Goal: Check status: Check status

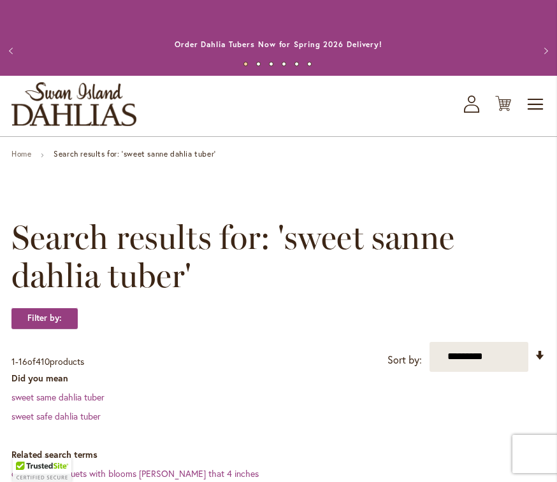
click at [465, 106] on icon "My Account" at bounding box center [471, 104] width 15 height 17
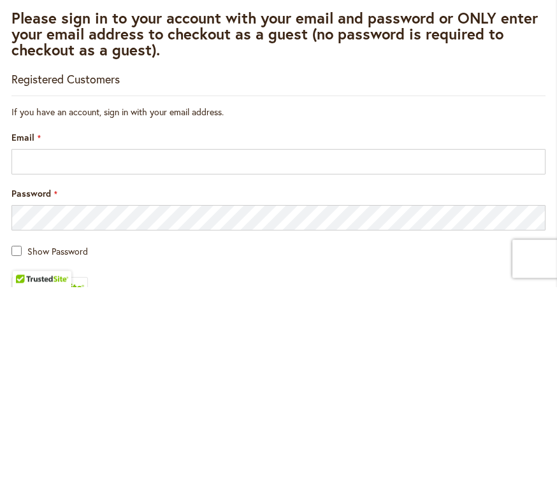
scroll to position [215, 0]
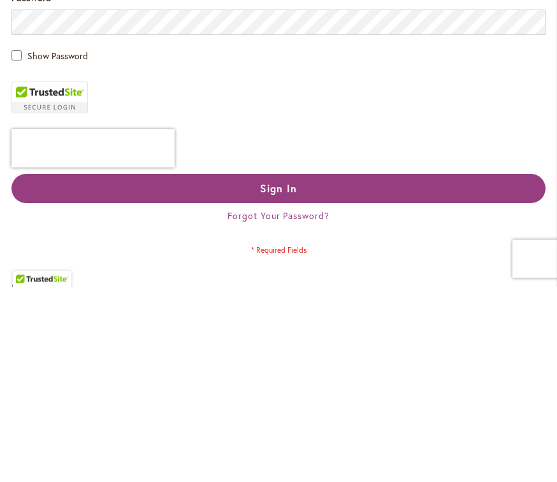
type input "**********"
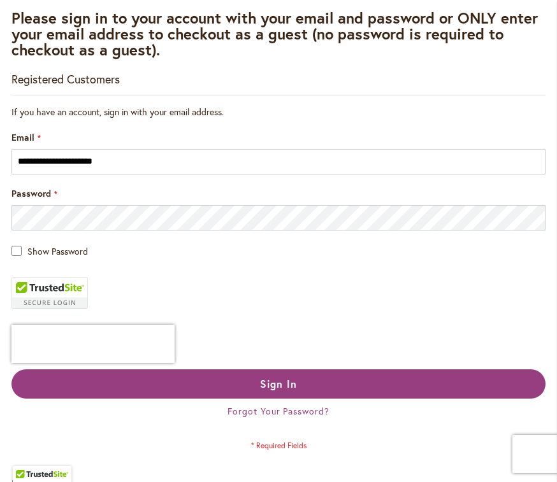
click at [121, 382] on button "Sign In" at bounding box center [278, 384] width 534 height 29
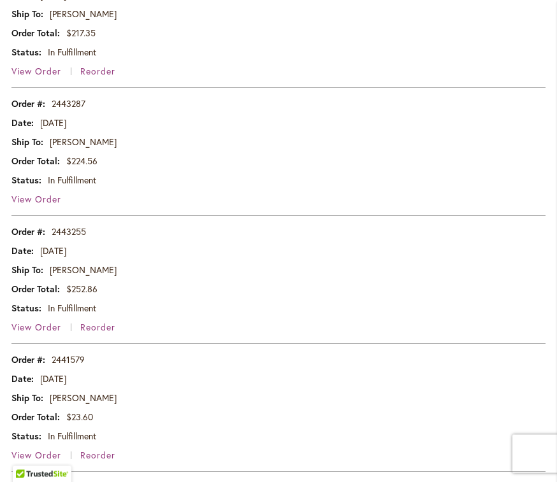
scroll to position [807, 0]
click at [34, 330] on span "View Order" at bounding box center [36, 327] width 50 height 12
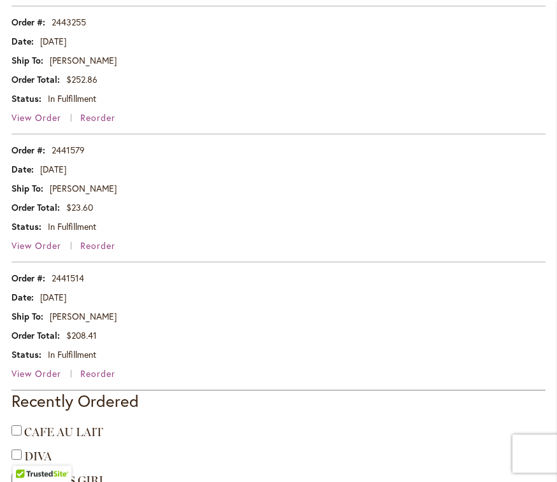
scroll to position [1016, 0]
click at [36, 249] on span "View Order" at bounding box center [36, 246] width 50 height 12
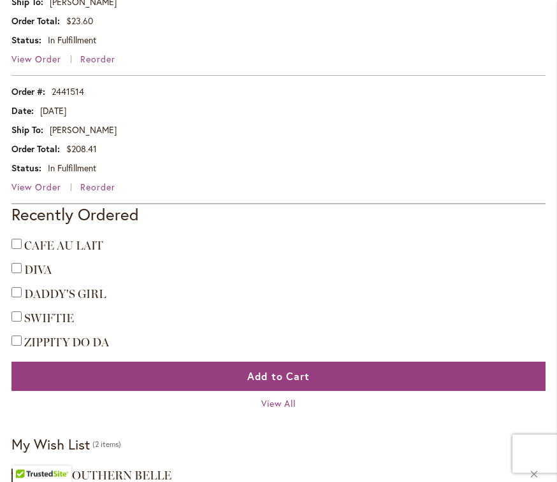
scroll to position [1203, 0]
click at [25, 184] on span "View Order" at bounding box center [36, 187] width 50 height 12
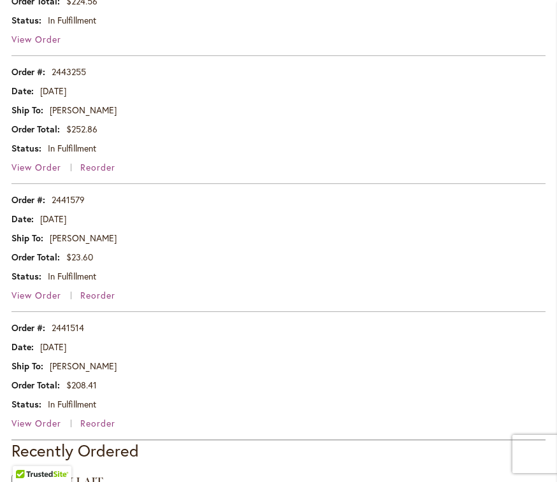
scroll to position [968, 0]
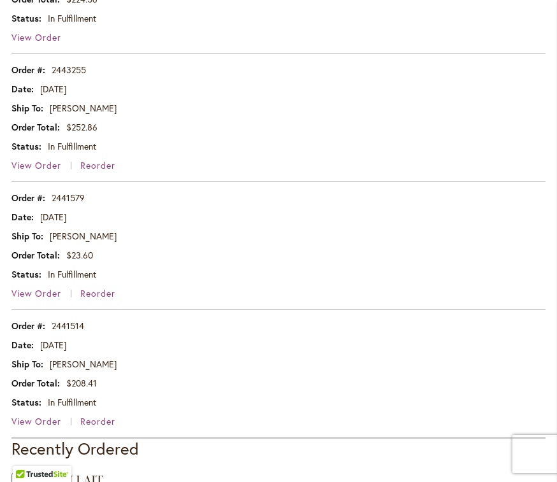
click at [27, 168] on span "View Order" at bounding box center [36, 165] width 50 height 12
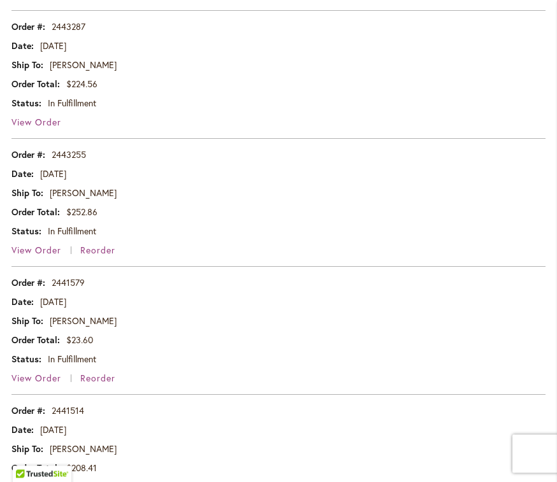
scroll to position [874, 0]
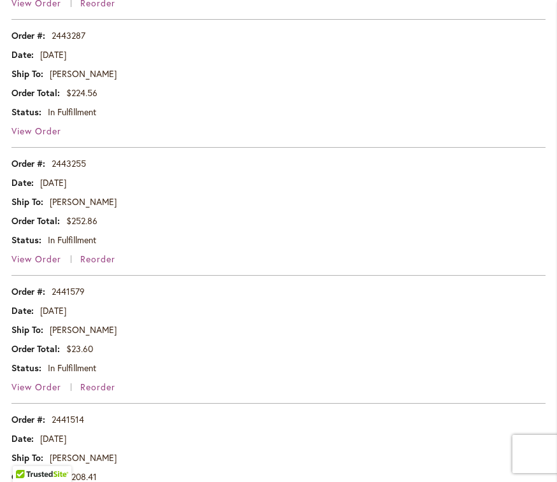
click at [35, 261] on span "View Order" at bounding box center [36, 259] width 50 height 12
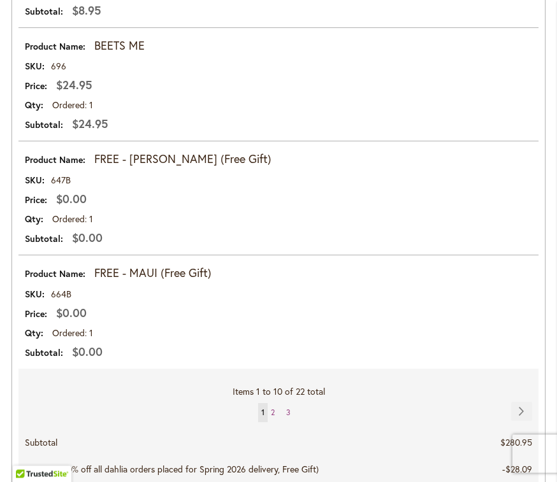
scroll to position [2600, 0]
click at [516, 405] on link "Page Next" at bounding box center [521, 411] width 21 height 19
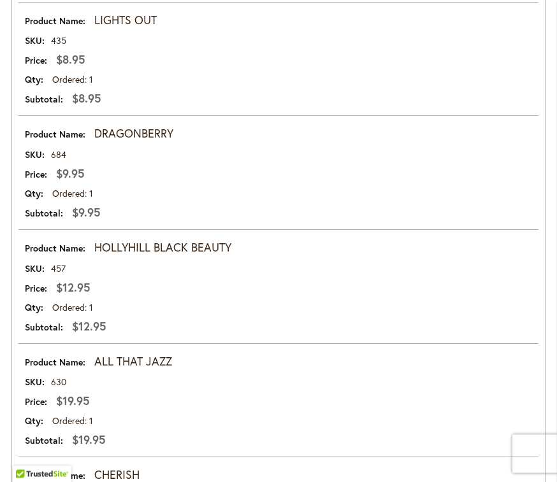
scroll to position [1817, 0]
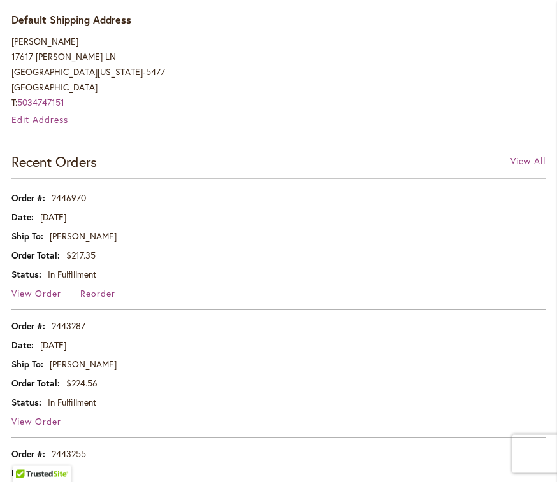
scroll to position [584, 0]
click at [31, 295] on span "View Order" at bounding box center [36, 293] width 50 height 12
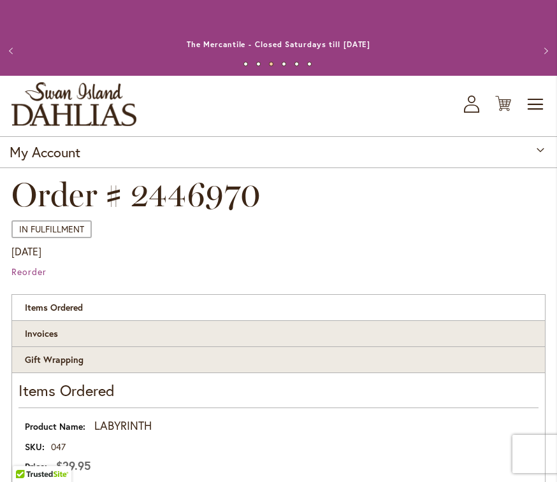
click at [536, 102] on span "Toggle Nav" at bounding box center [535, 104] width 19 height 25
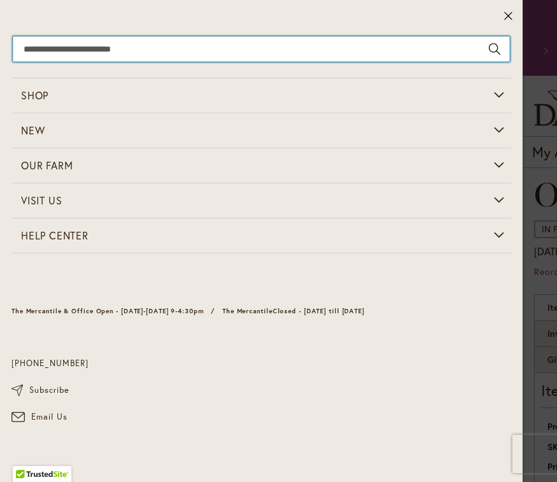
click at [91, 45] on input "Search" at bounding box center [261, 48] width 497 height 25
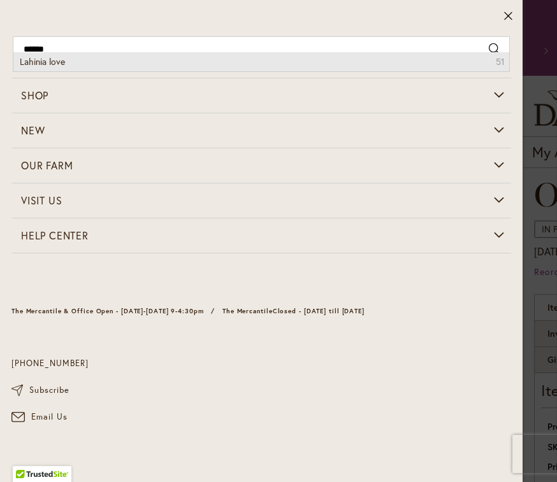
click at [78, 62] on li "Lahinia love 51" at bounding box center [261, 61] width 496 height 19
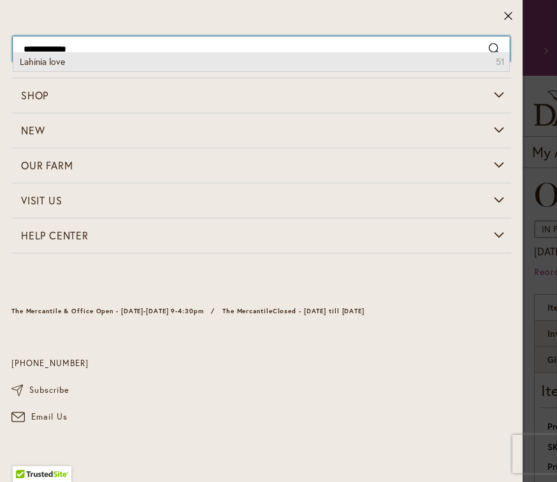
type input "**********"
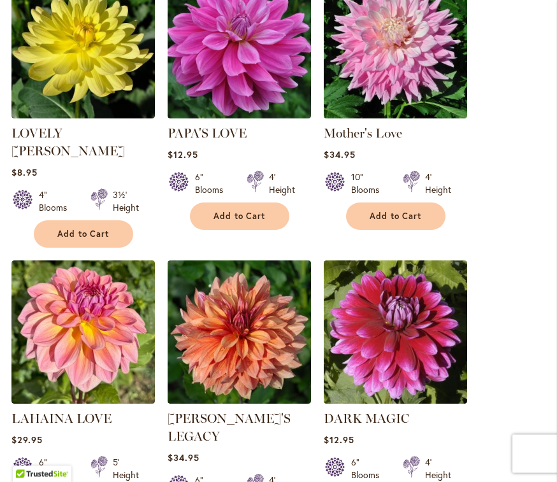
scroll to position [550, 0]
